Goal: Information Seeking & Learning: Learn about a topic

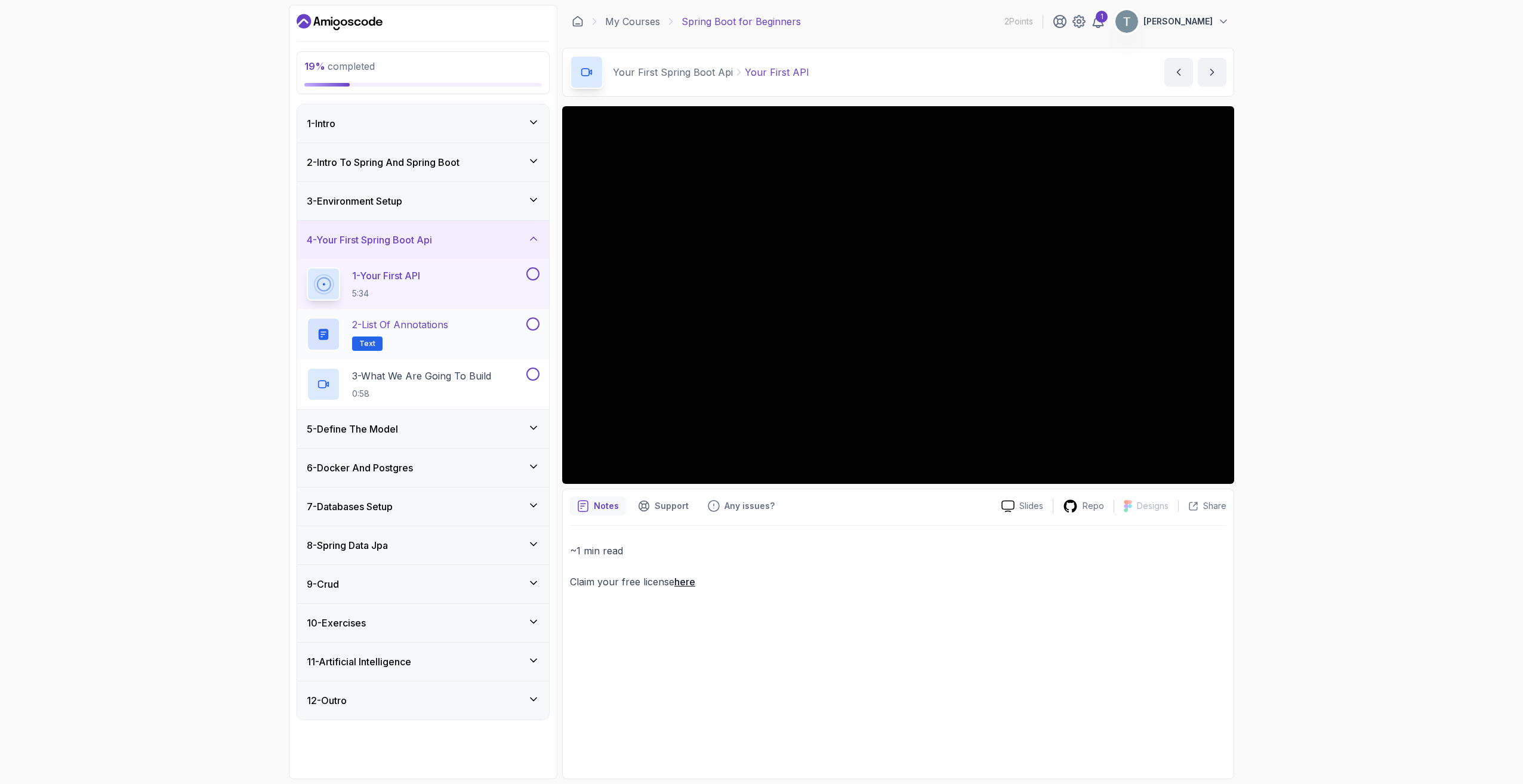
click at [432, 327] on p "2 - List of Annotations" at bounding box center [400, 325] width 96 height 15
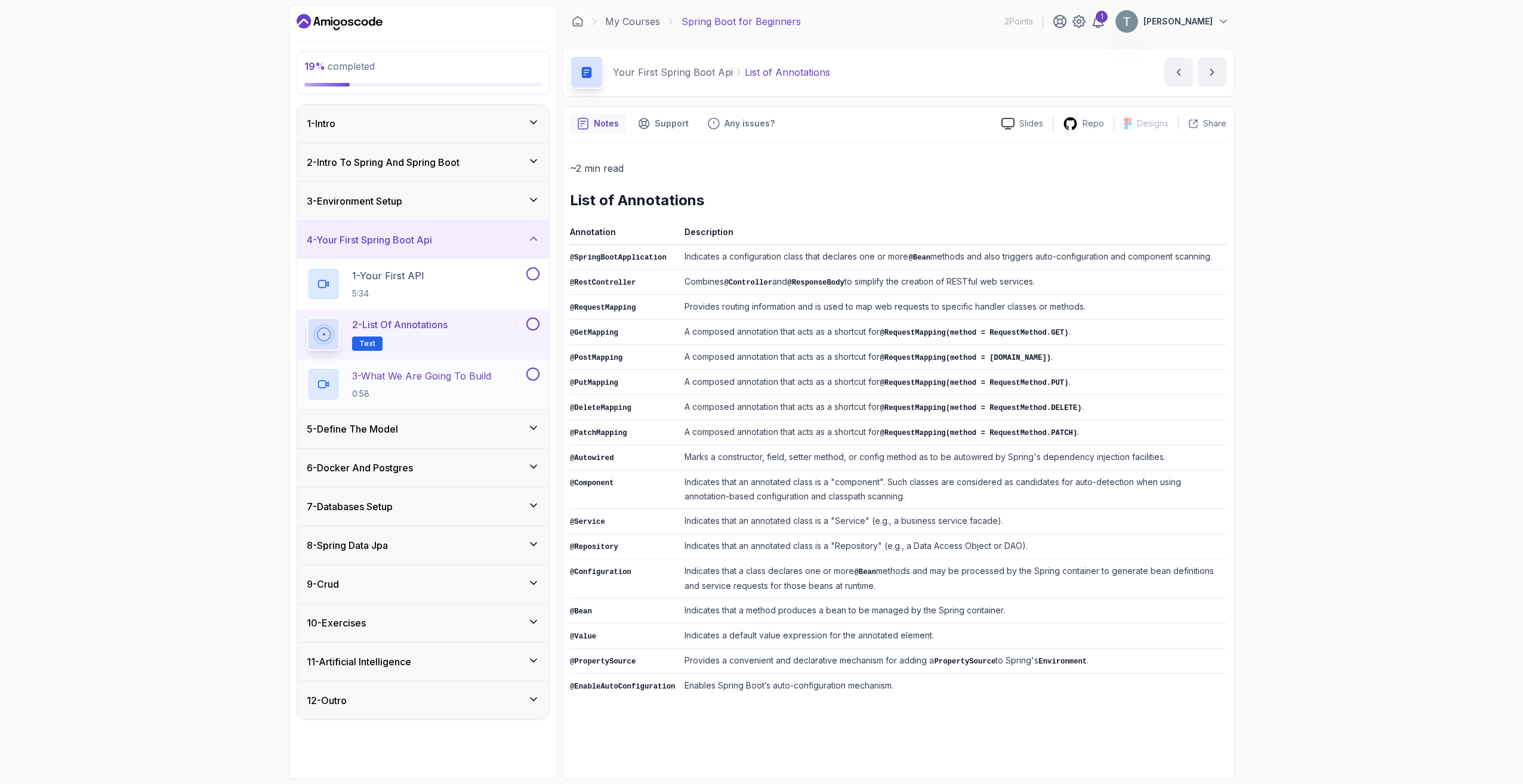
click at [500, 375] on div "3 - What We Are Going To Build 0:58" at bounding box center [416, 384] width 217 height 33
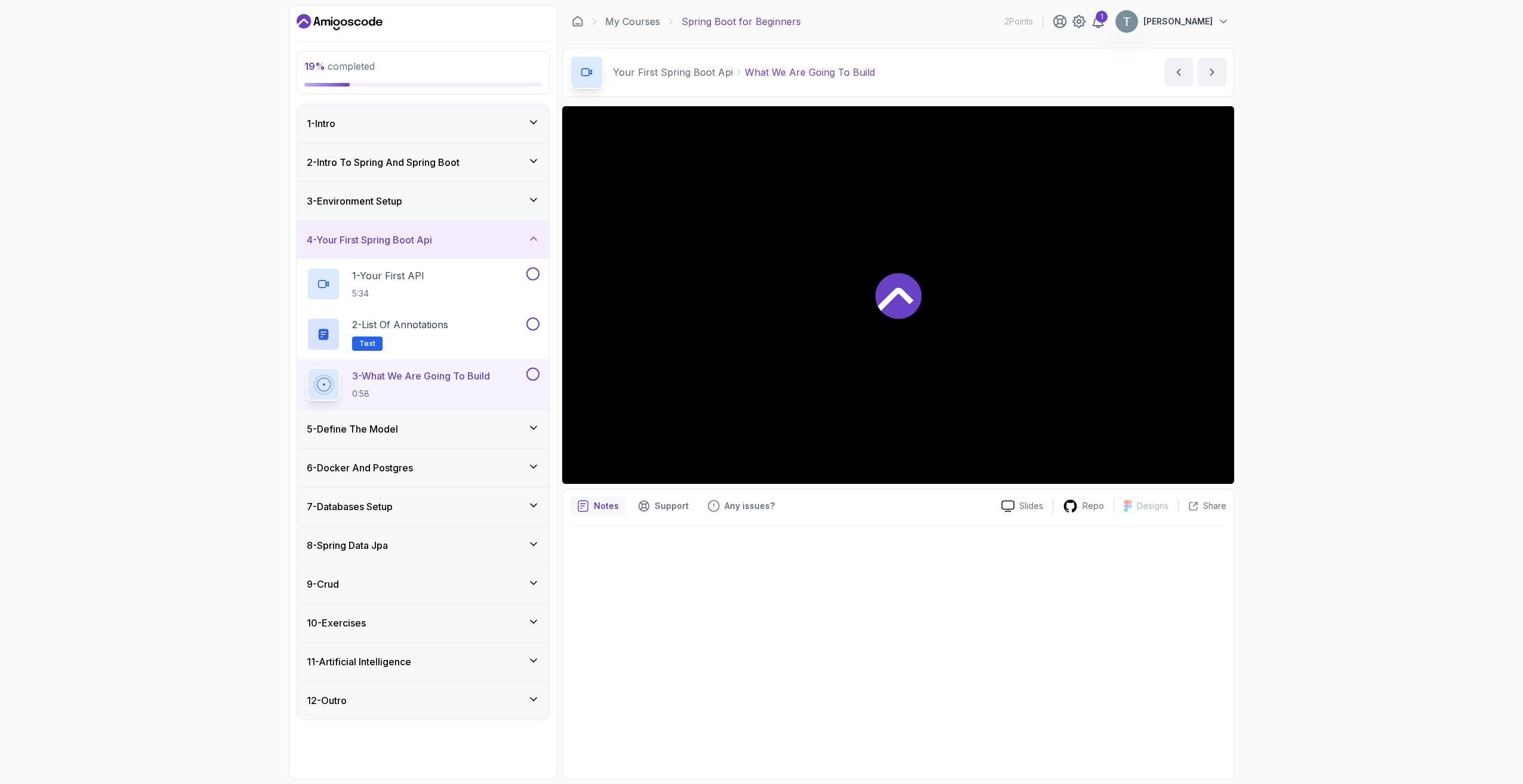
click at [936, 290] on div at bounding box center [898, 295] width 672 height 378
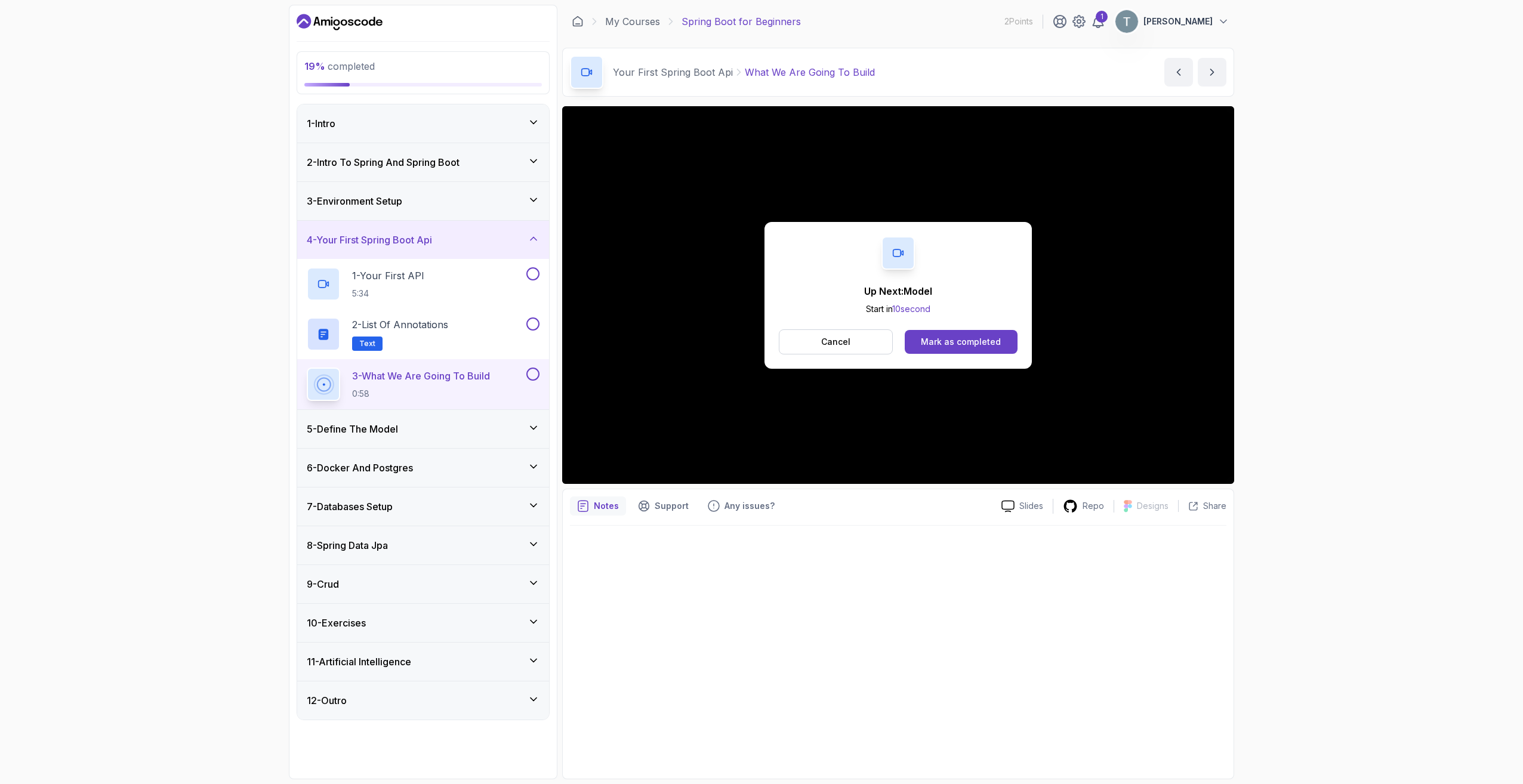
click at [372, 434] on h3 "5 - Define The Model" at bounding box center [352, 429] width 91 height 15
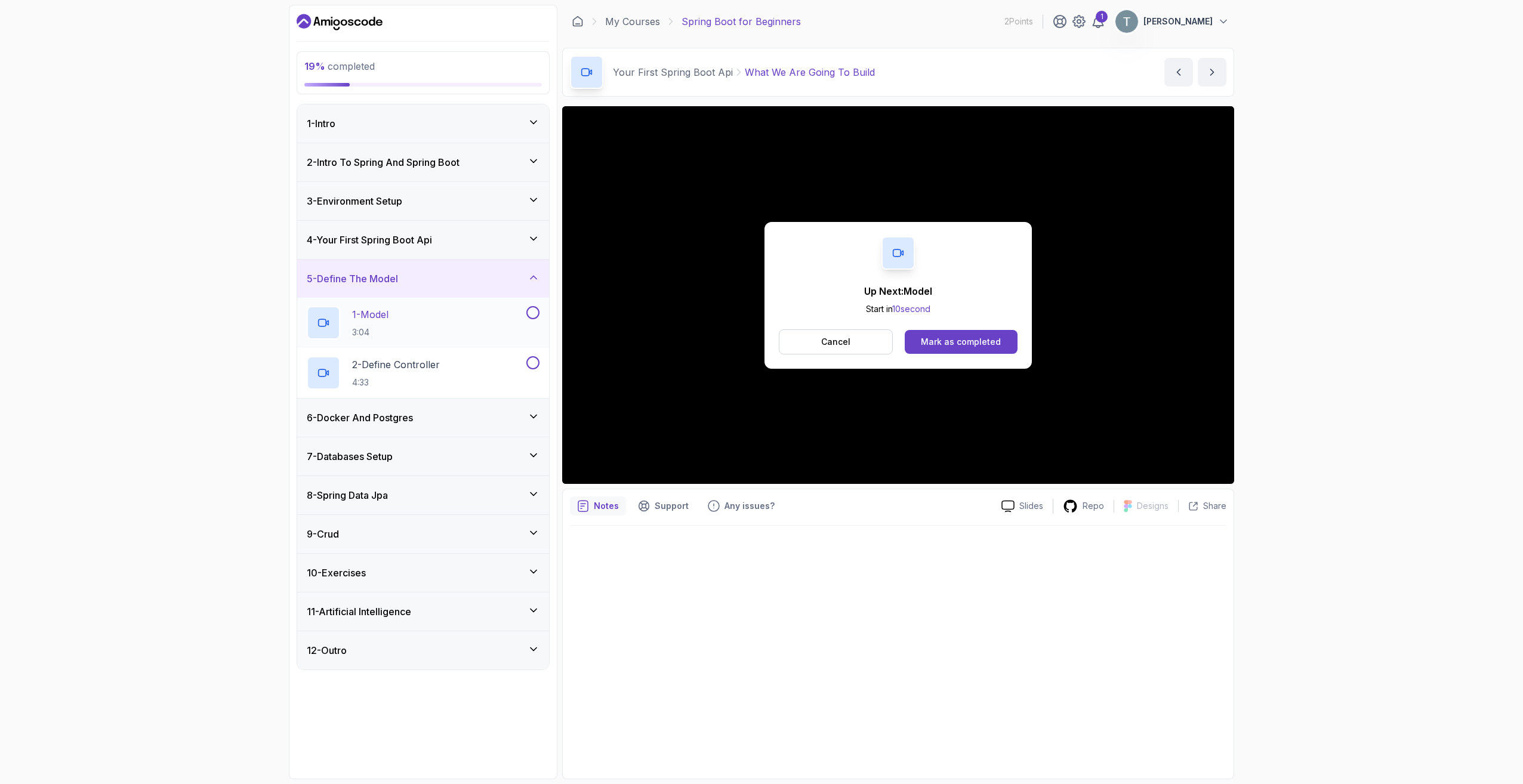
click at [407, 324] on div "1 - Model 3:04" at bounding box center [416, 322] width 217 height 33
